Goal: Task Accomplishment & Management: Manage account settings

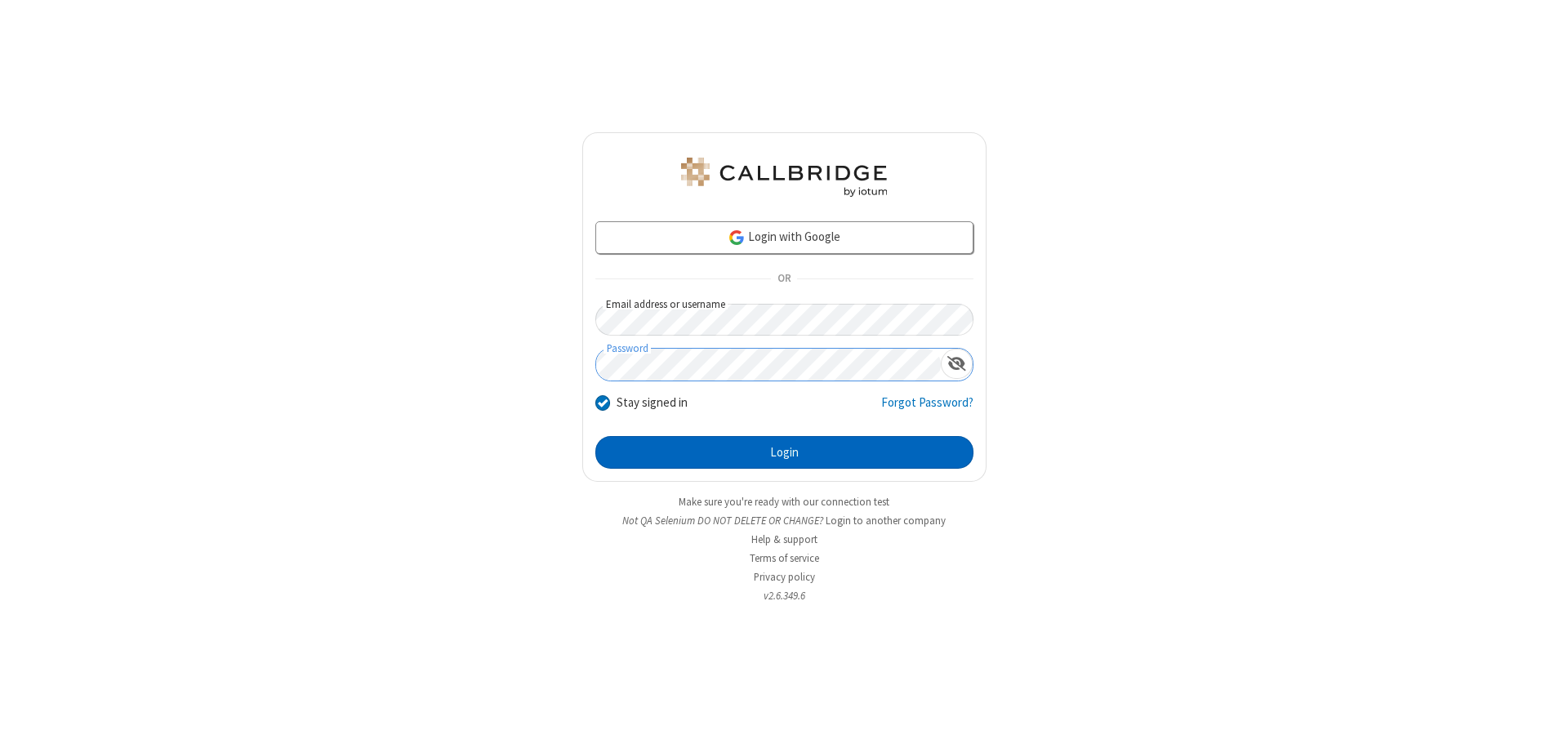
click at [784, 452] on button "Login" at bounding box center [784, 452] width 378 height 33
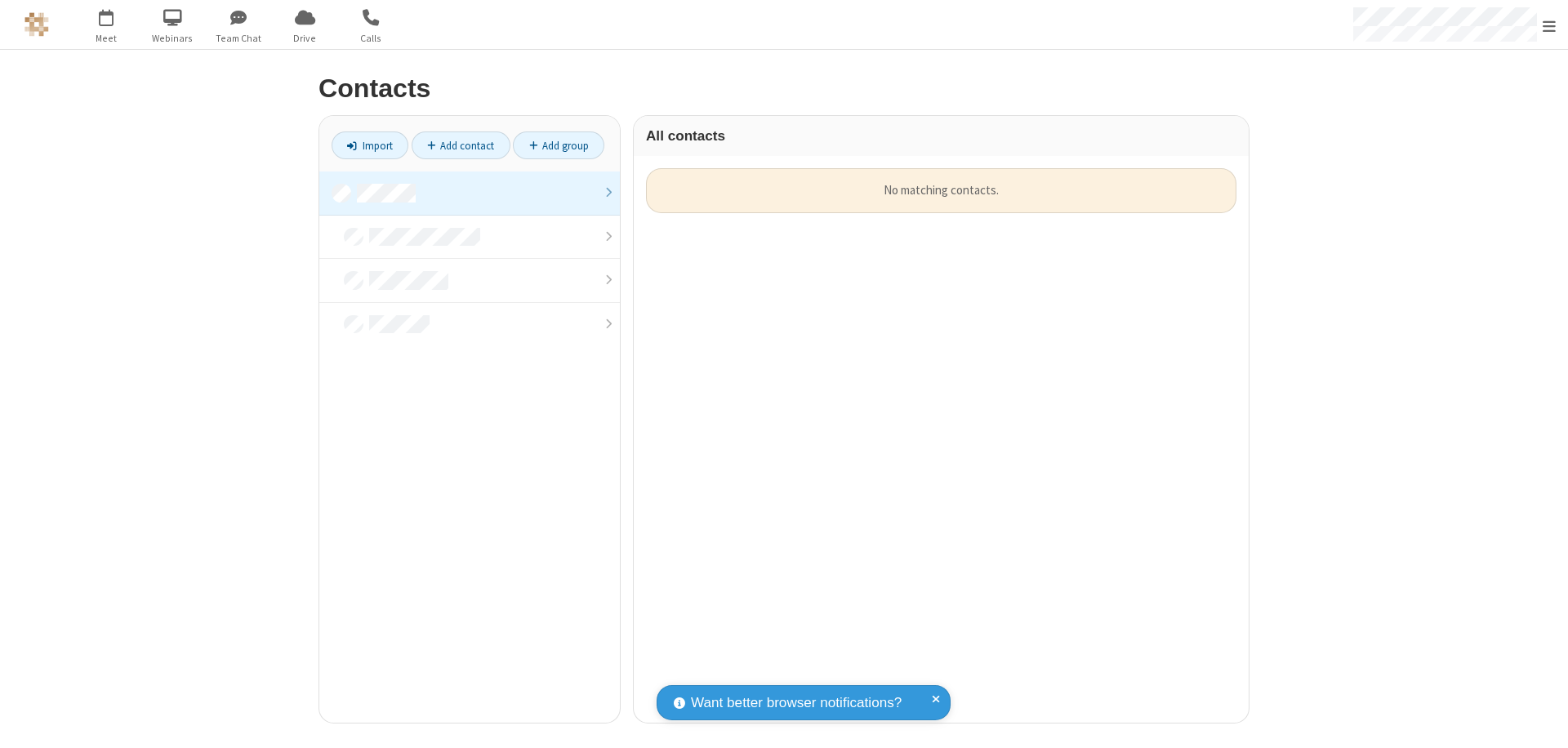
scroll to position [554, 602]
click at [469, 193] on link at bounding box center [469, 194] width 300 height 44
click at [460, 145] on link "Add contact" at bounding box center [460, 145] width 98 height 28
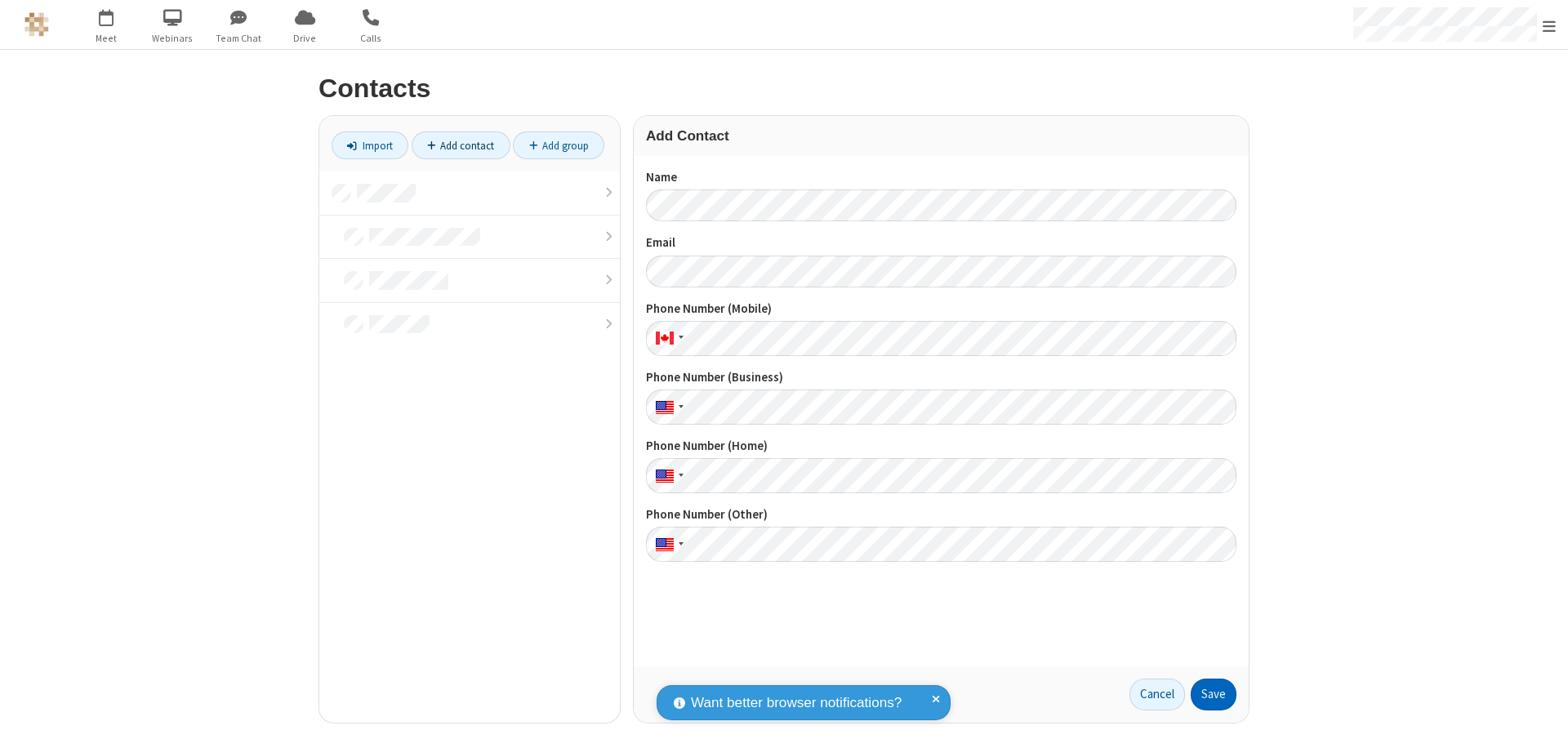
click at [1213, 693] on button "Save" at bounding box center [1213, 694] width 46 height 33
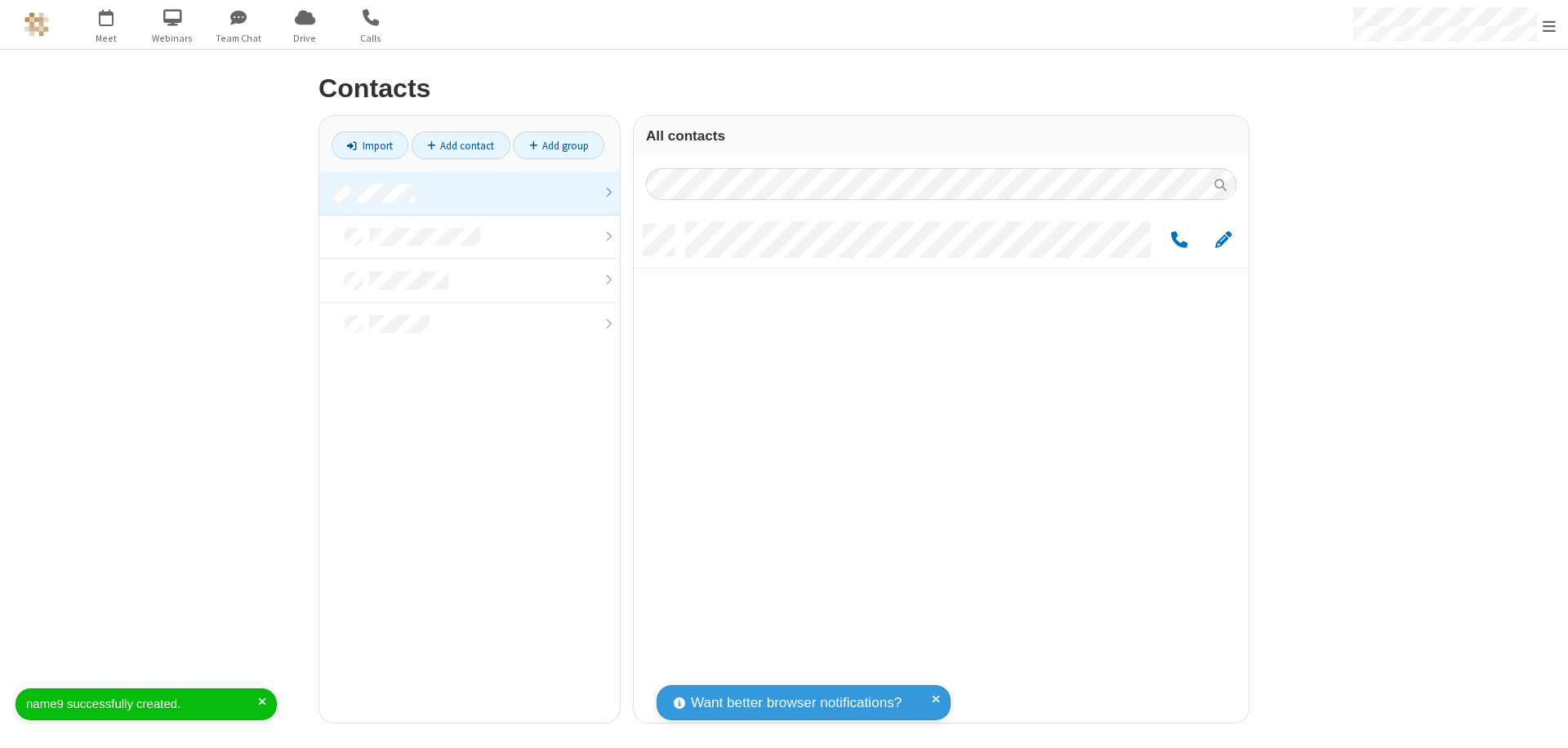
scroll to position [498, 602]
click at [460, 145] on link "Add contact" at bounding box center [460, 145] width 98 height 28
